Goal: Information Seeking & Learning: Learn about a topic

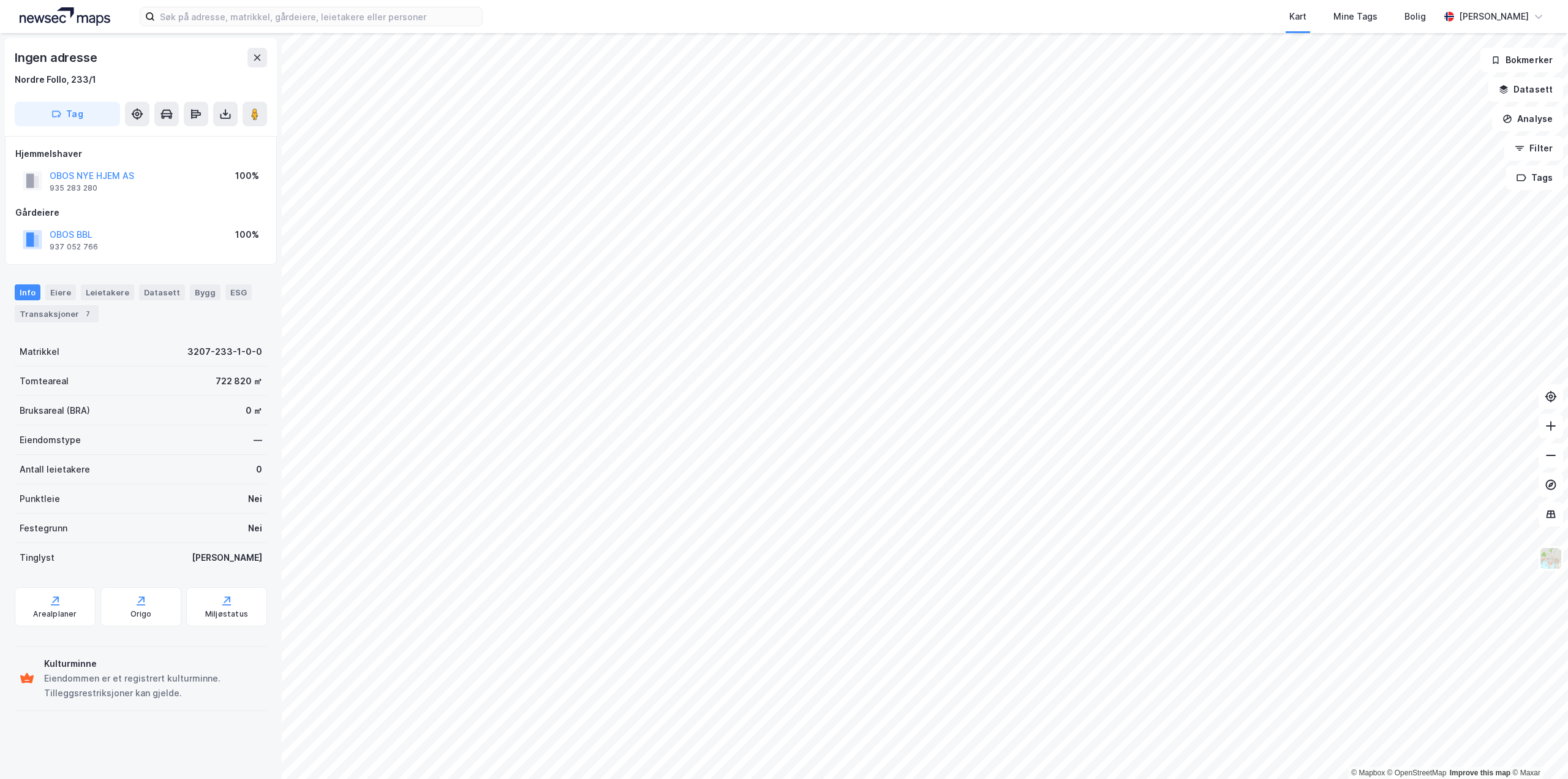
click at [698, 32] on div "Kart Mine Tags Bolig [PERSON_NAME] © Mapbox © OpenStreetMap Improve this map © …" at bounding box center [784, 390] width 1568 height 779
